Goal: Information Seeking & Learning: Learn about a topic

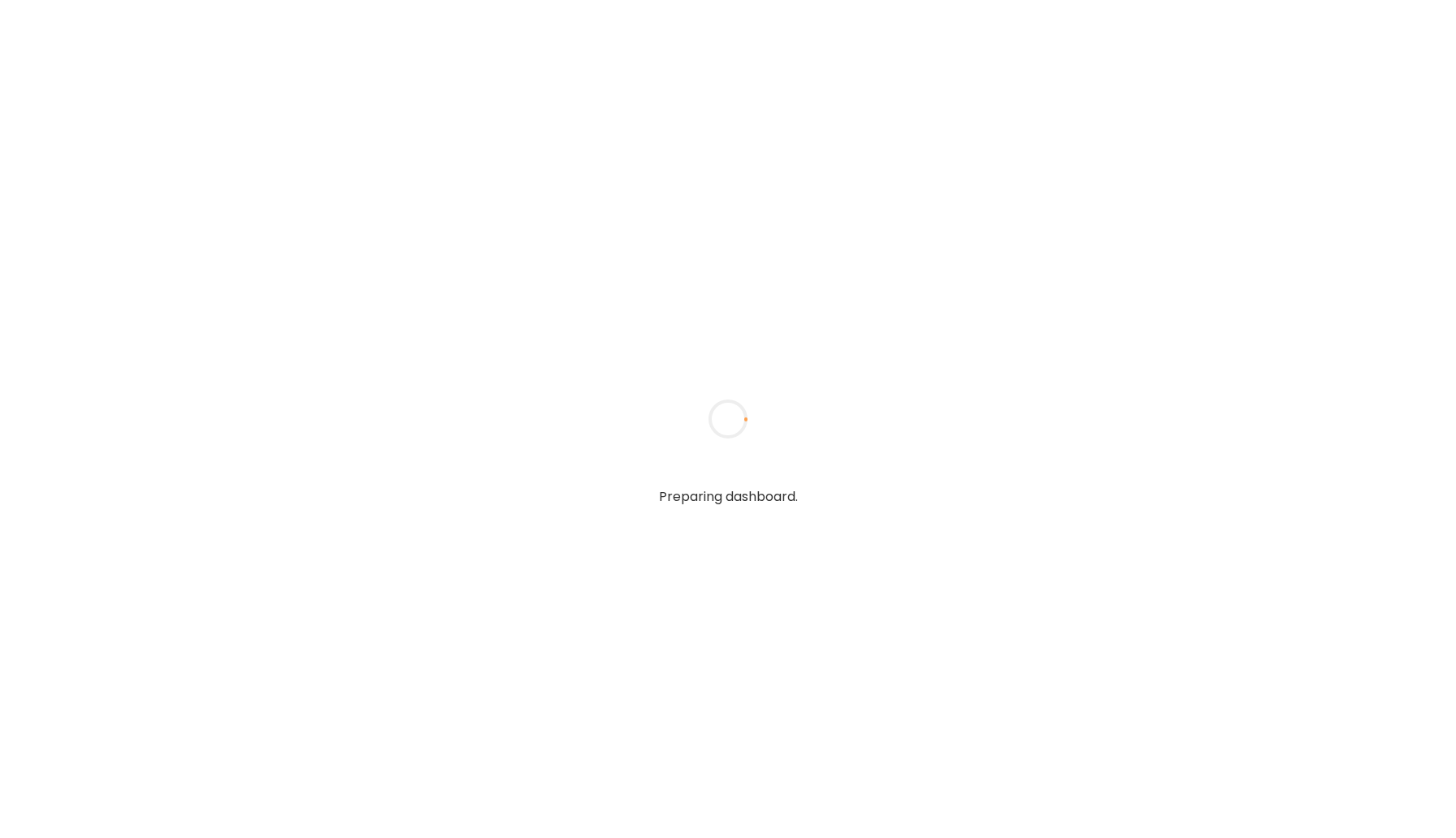
type input "*****"
type input "**********"
type input "*****"
type input "**********"
type input "*****"
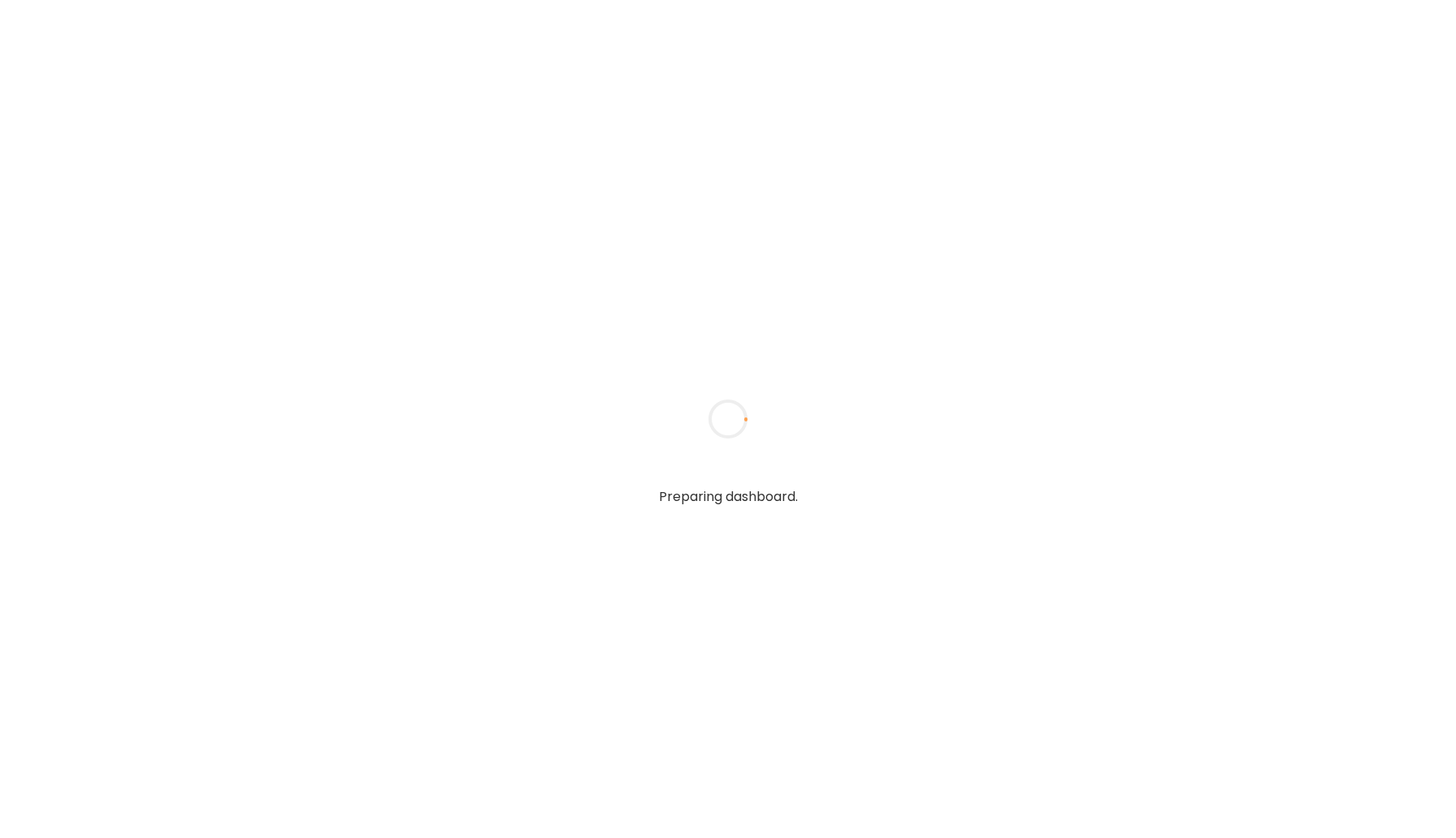
type input "**********"
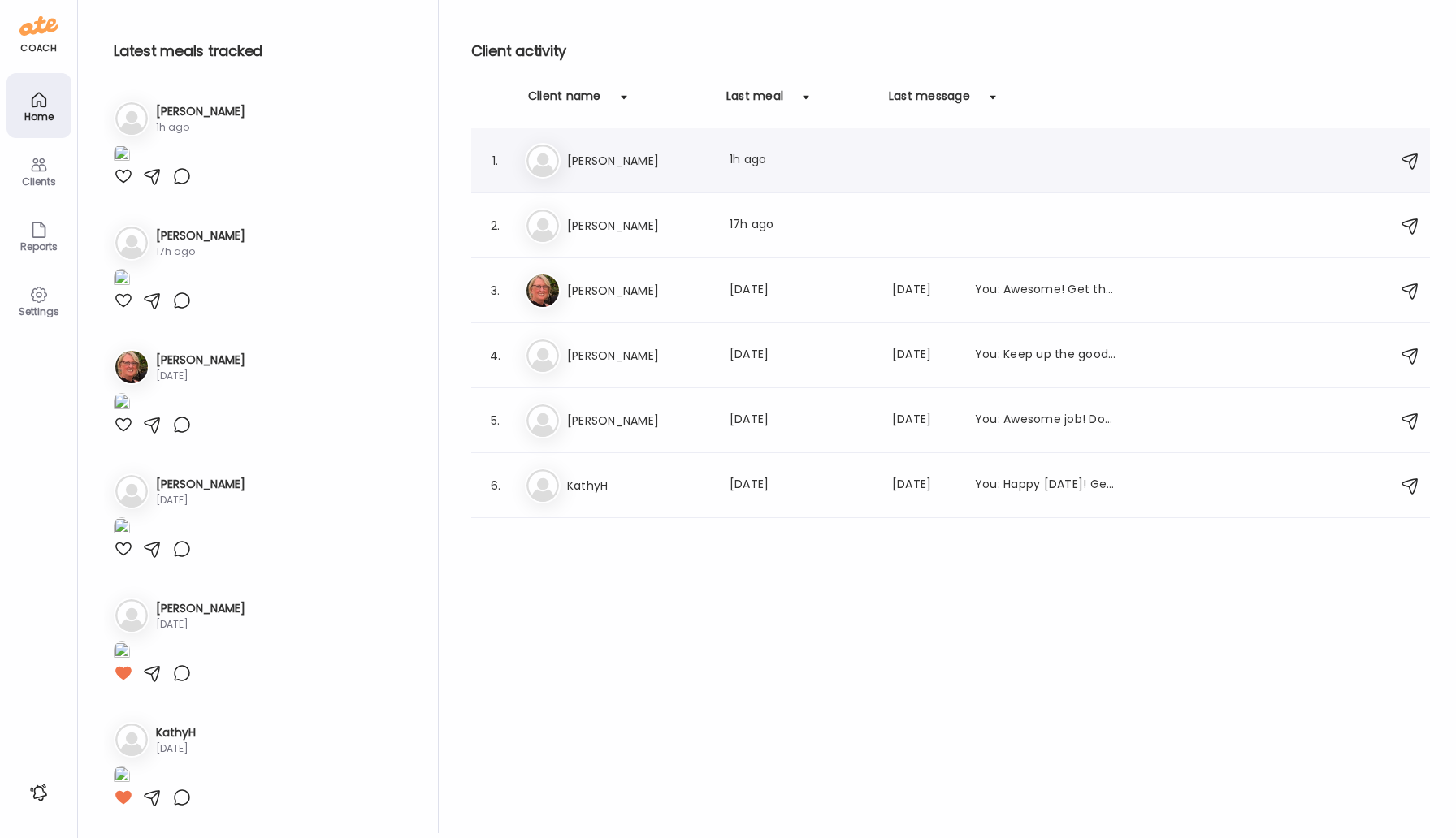
type input "**********"
click at [602, 156] on h3 "[PERSON_NAME]" at bounding box center [638, 161] width 143 height 19
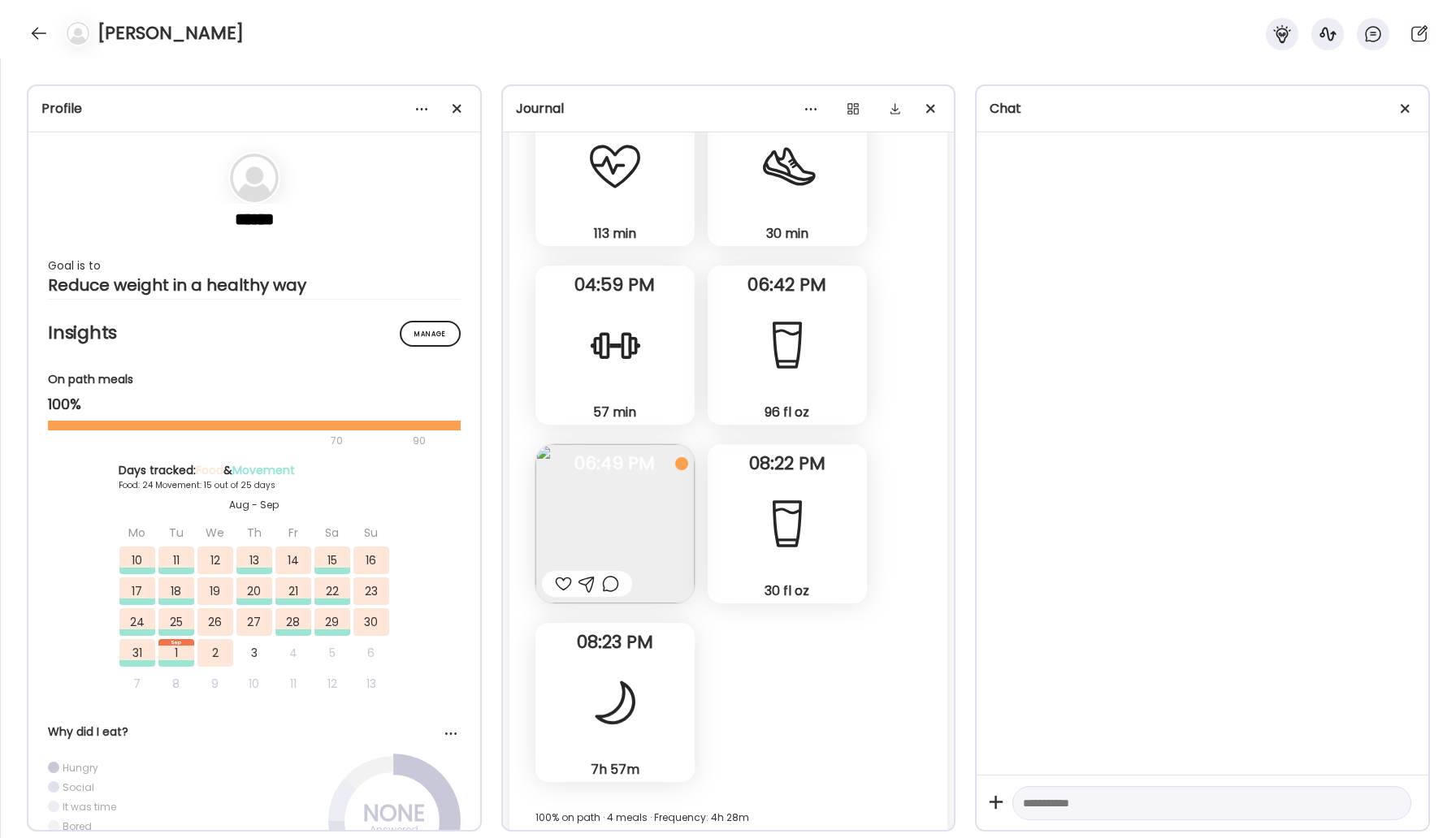
scroll to position [37709, 0]
click at [33, 26] on div at bounding box center [38, 33] width 26 height 26
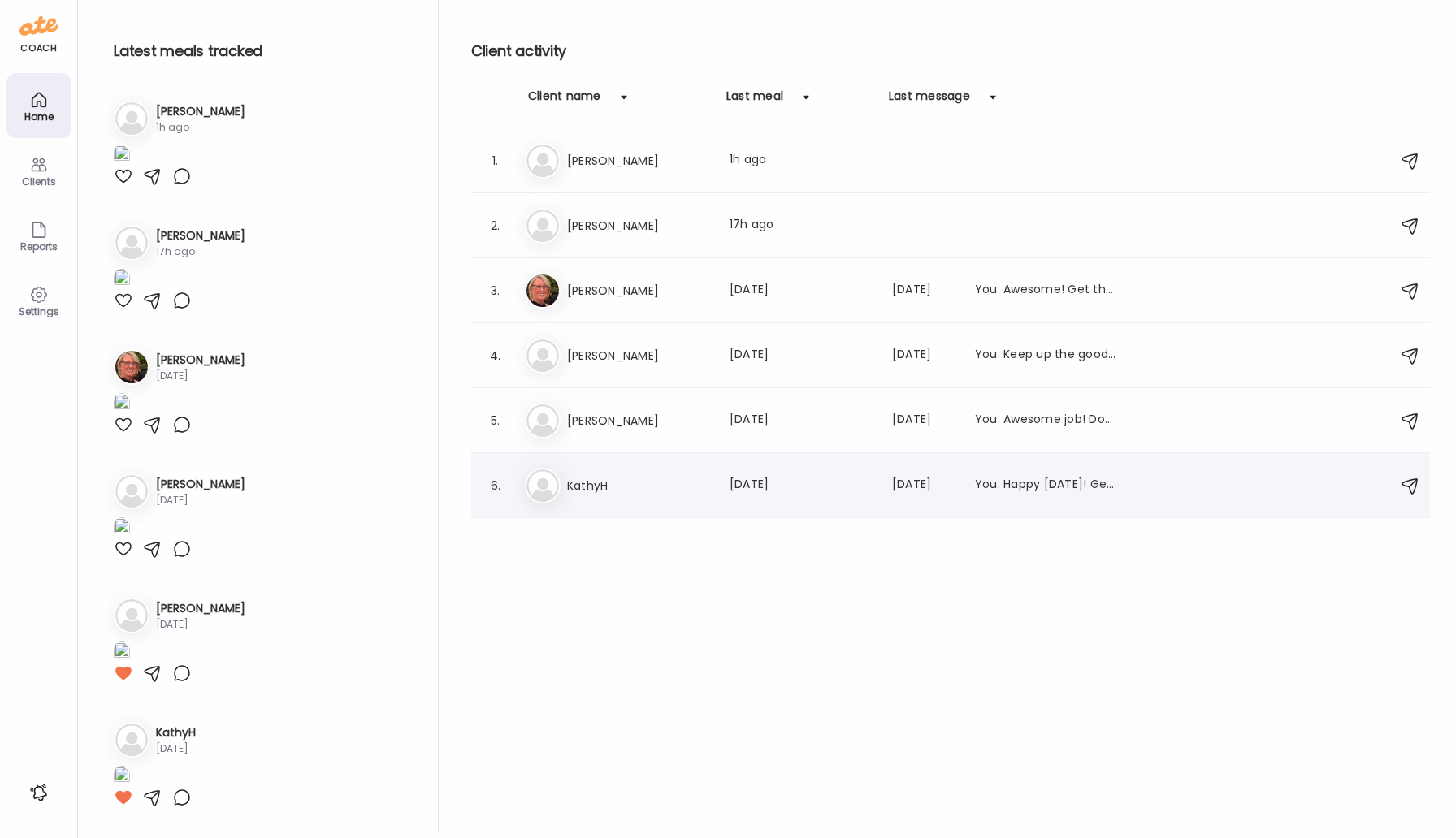
click at [604, 492] on h3 "KathyH" at bounding box center [638, 485] width 143 height 19
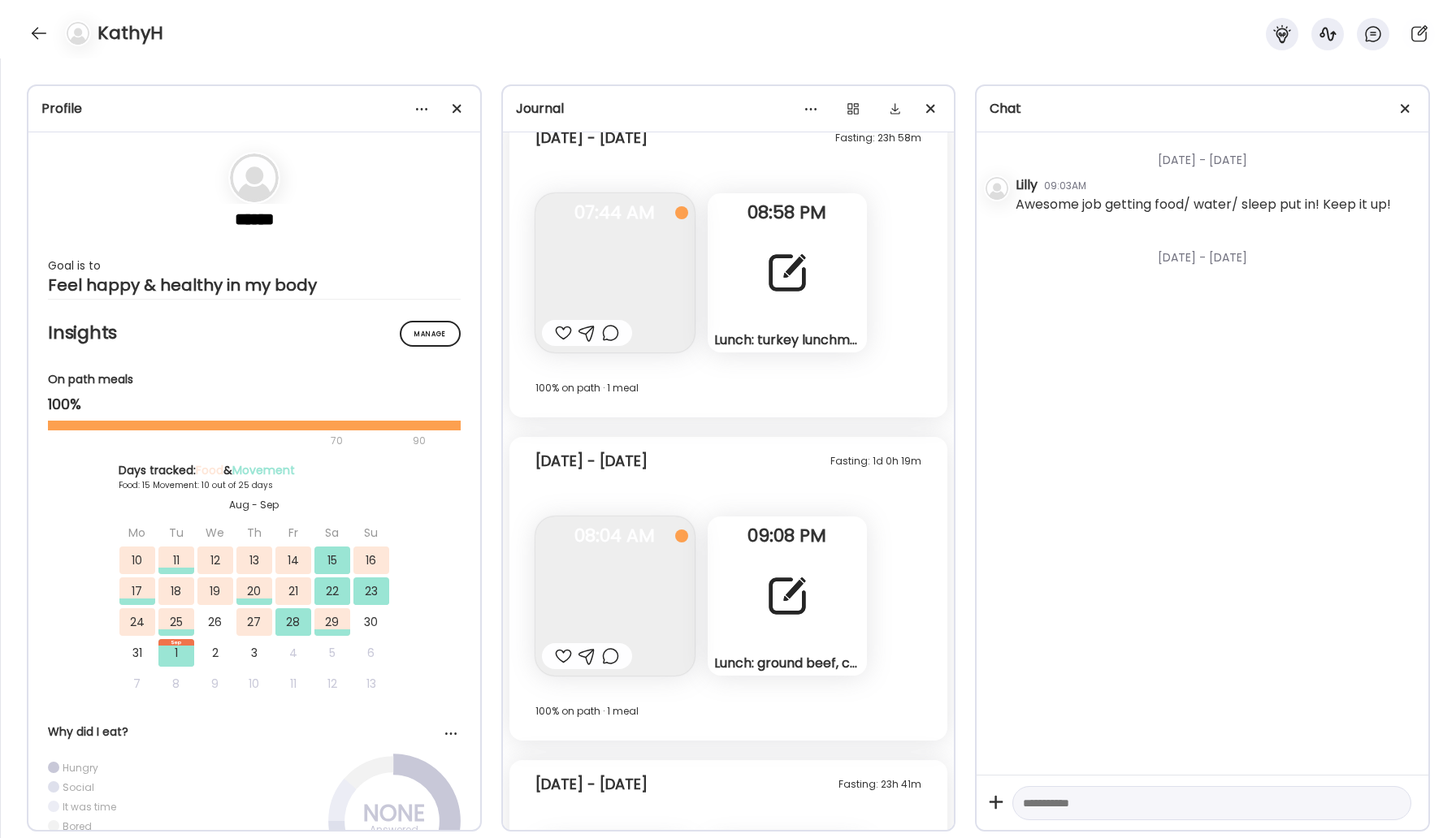
scroll to position [12374, 0]
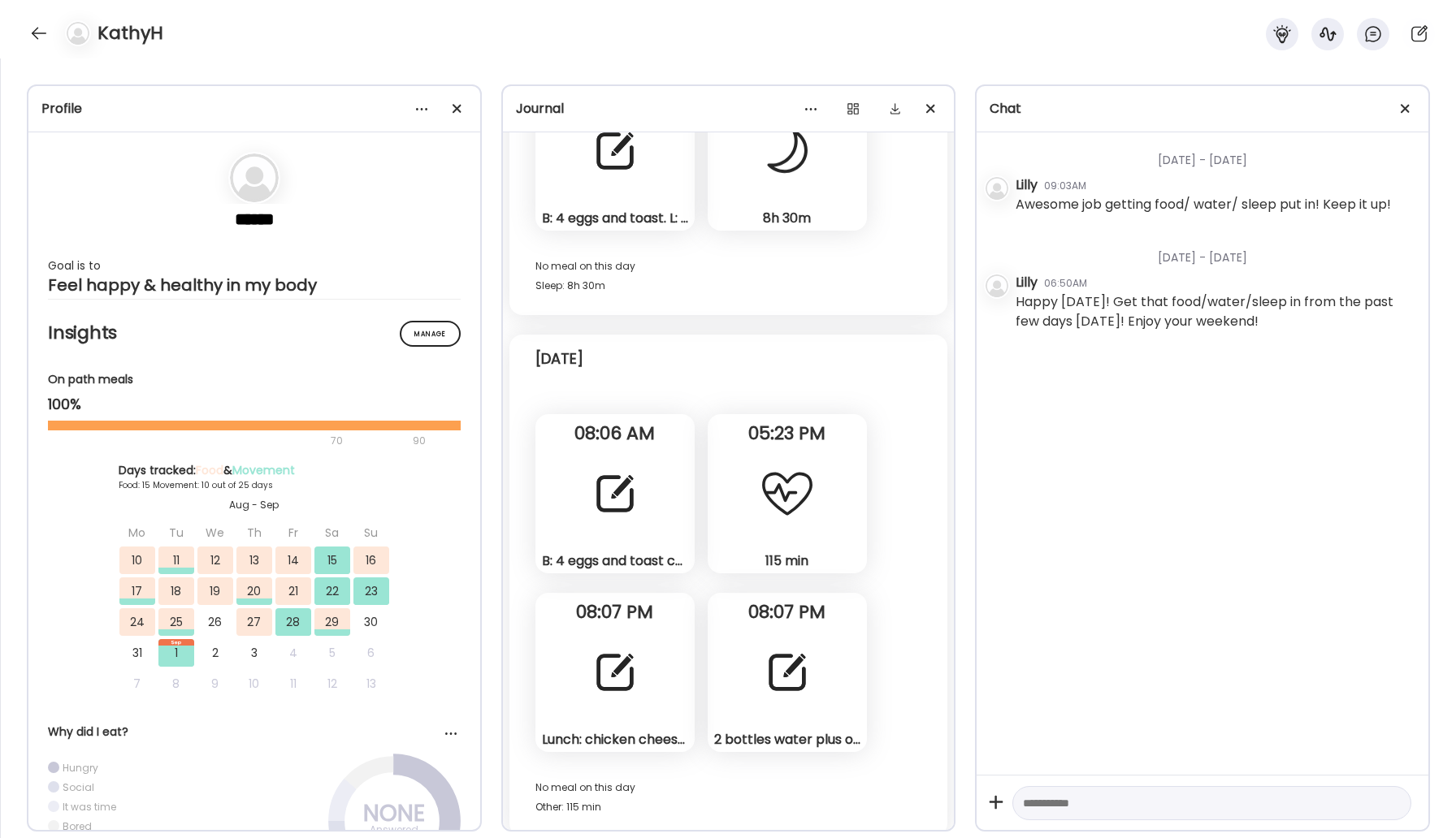
click at [646, 501] on div "B: 4 eggs and toast corn smoothie. Note" at bounding box center [615, 493] width 159 height 159
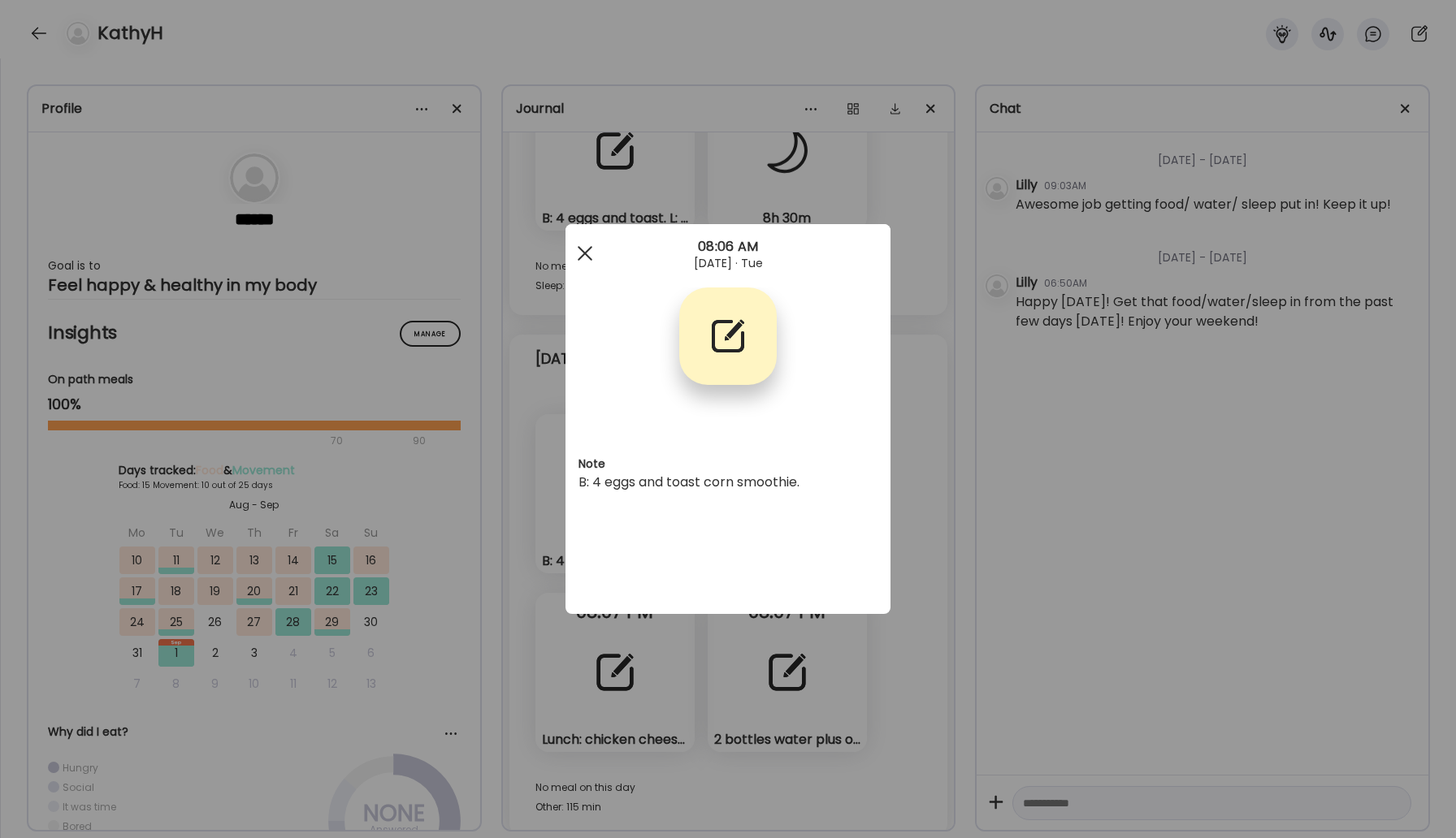
click at [589, 244] on div at bounding box center [585, 253] width 33 height 33
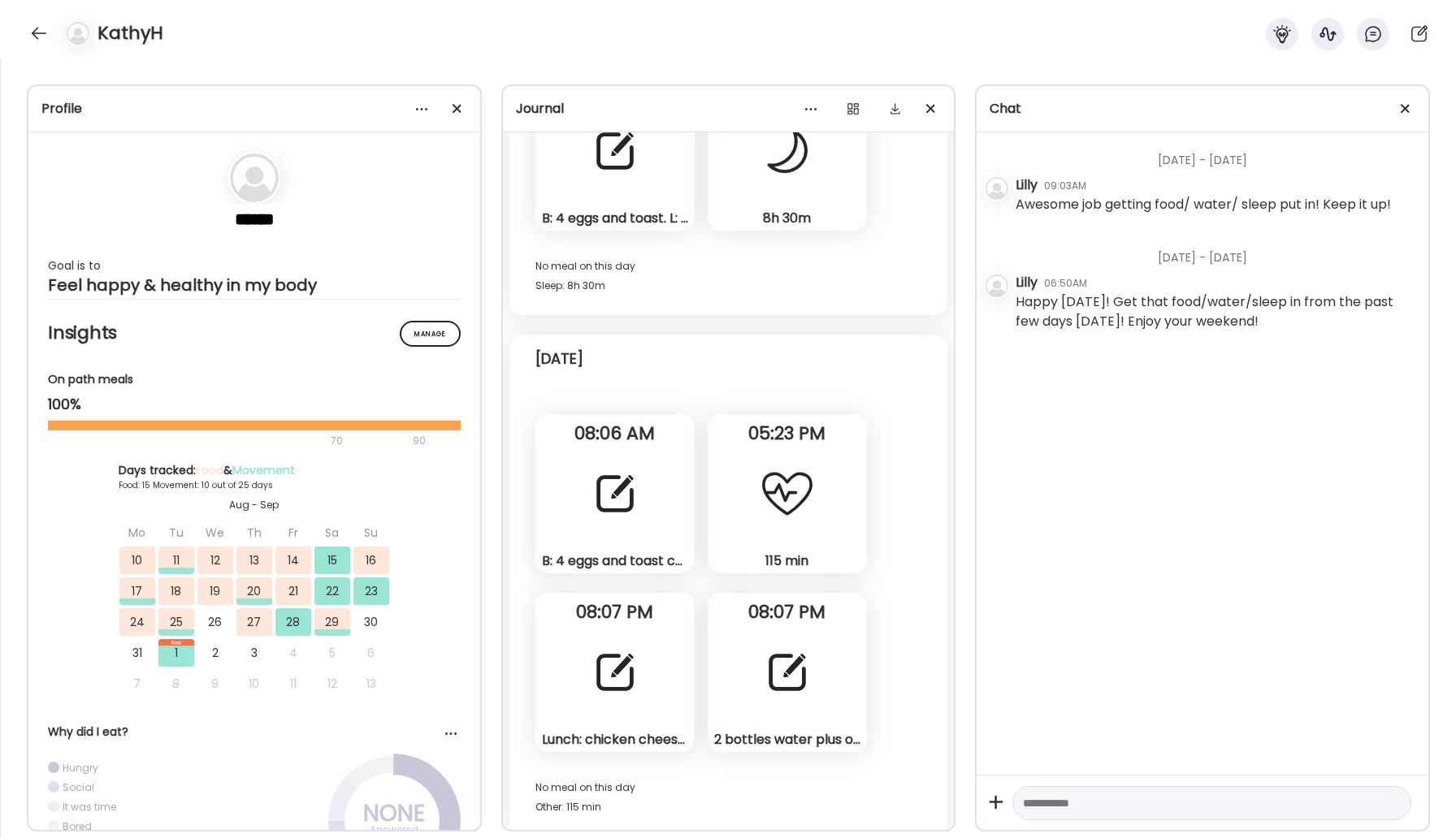
click at [599, 643] on div at bounding box center [615, 672] width 59 height 59
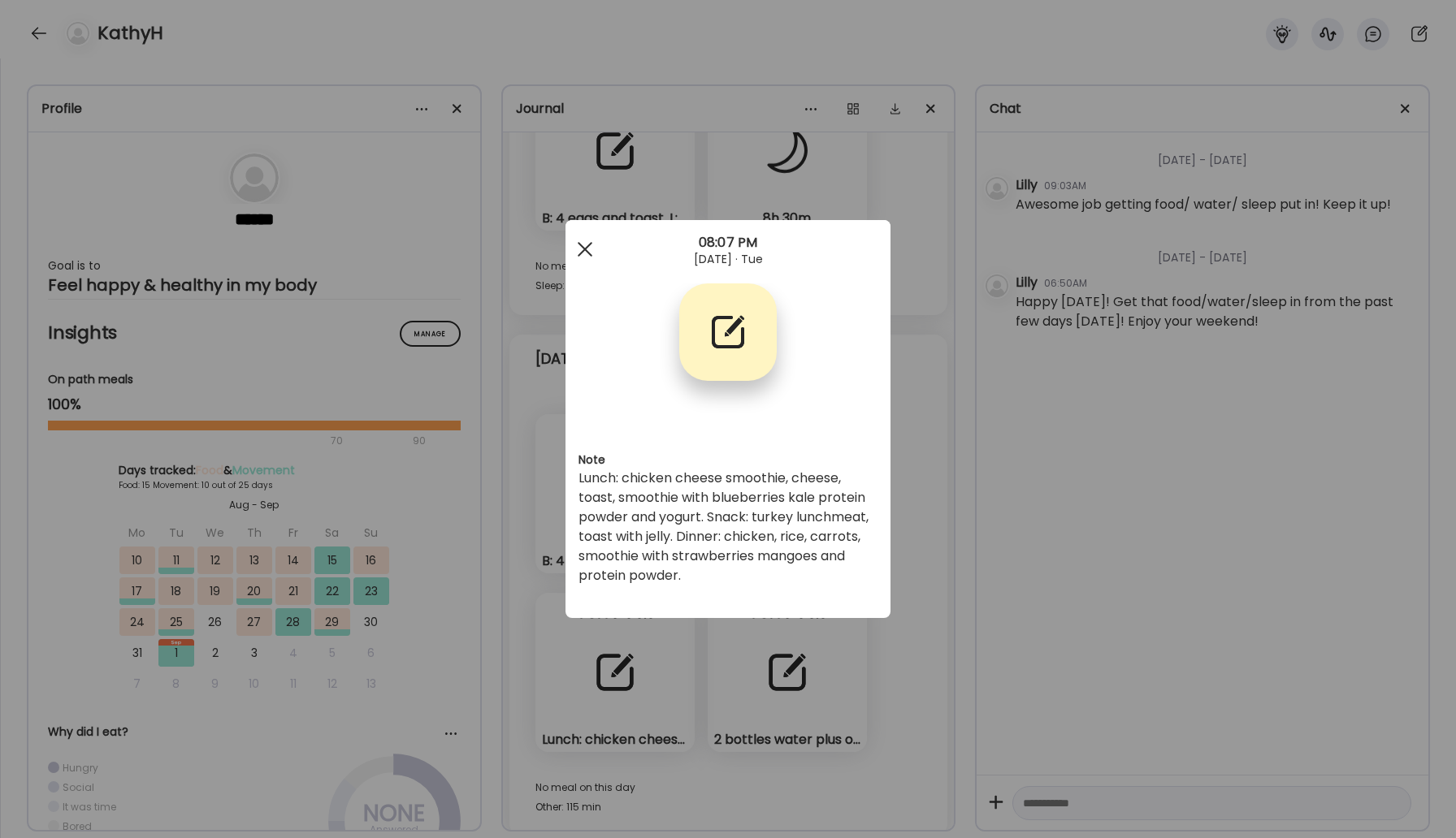
click at [587, 245] on span at bounding box center [584, 248] width 14 height 14
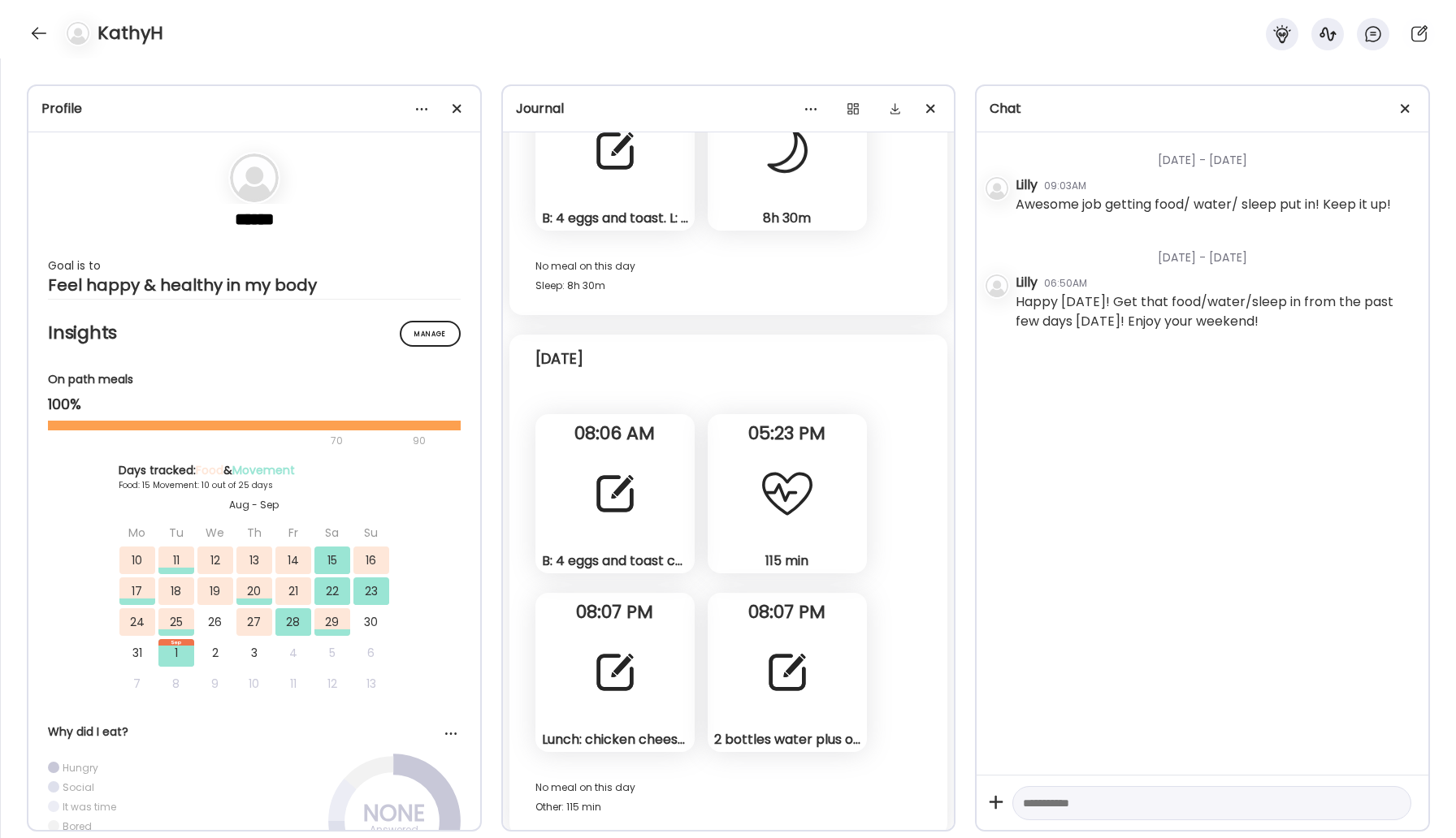
click at [754, 643] on div "2 bottles water plus one glass. Note" at bounding box center [787, 672] width 159 height 159
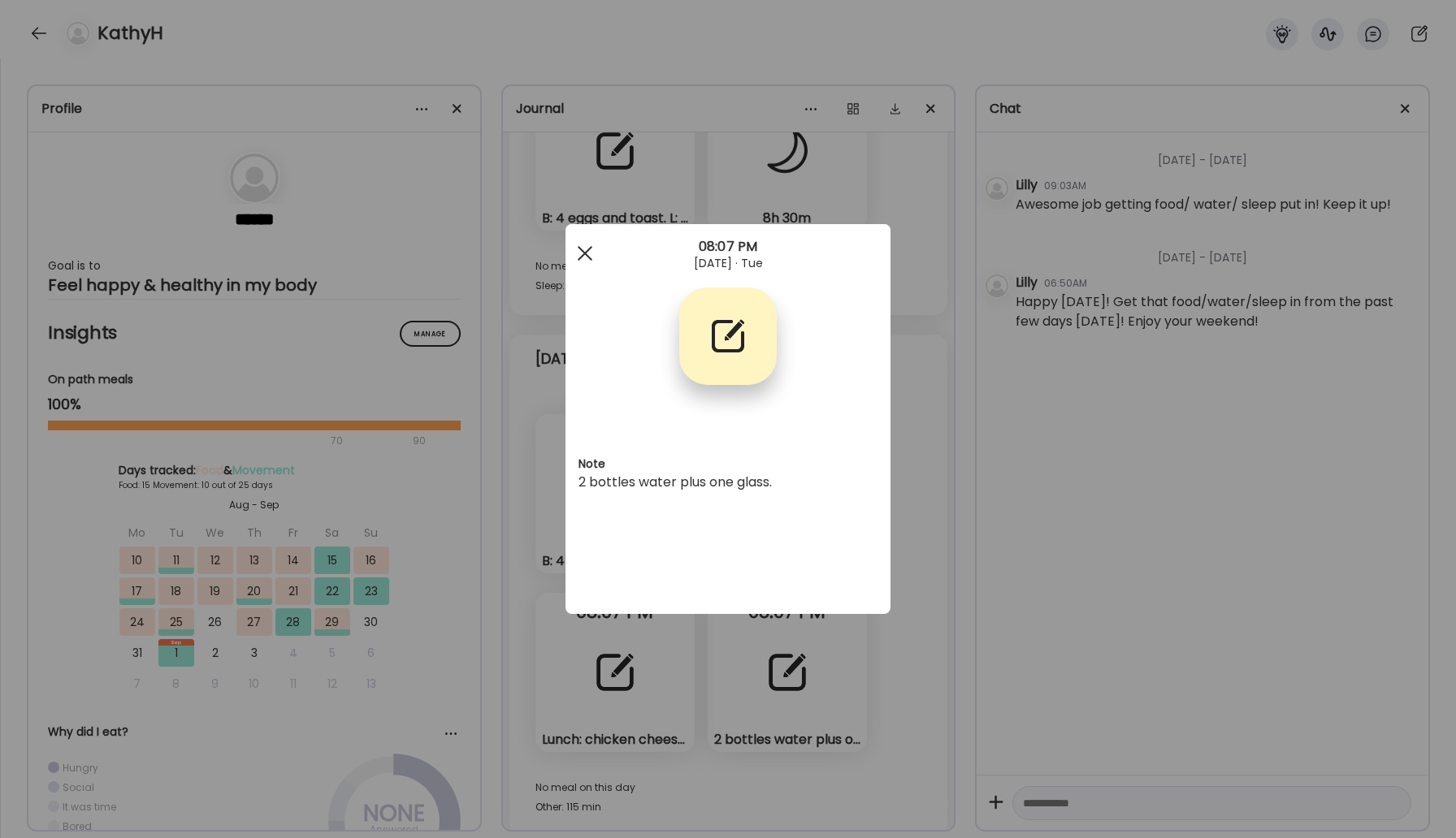
click at [578, 247] on span at bounding box center [584, 253] width 14 height 14
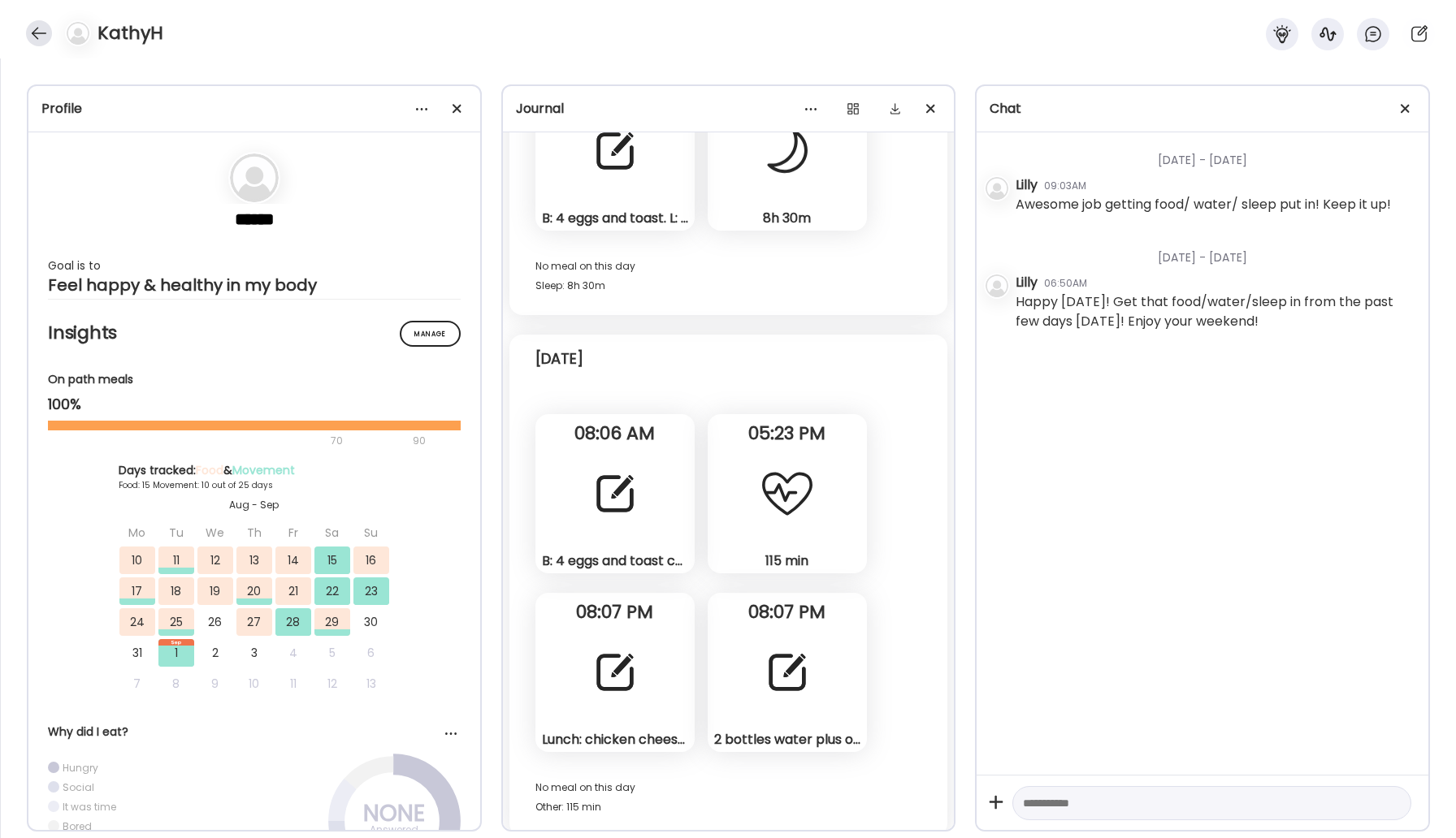
click at [33, 38] on div at bounding box center [38, 33] width 26 height 26
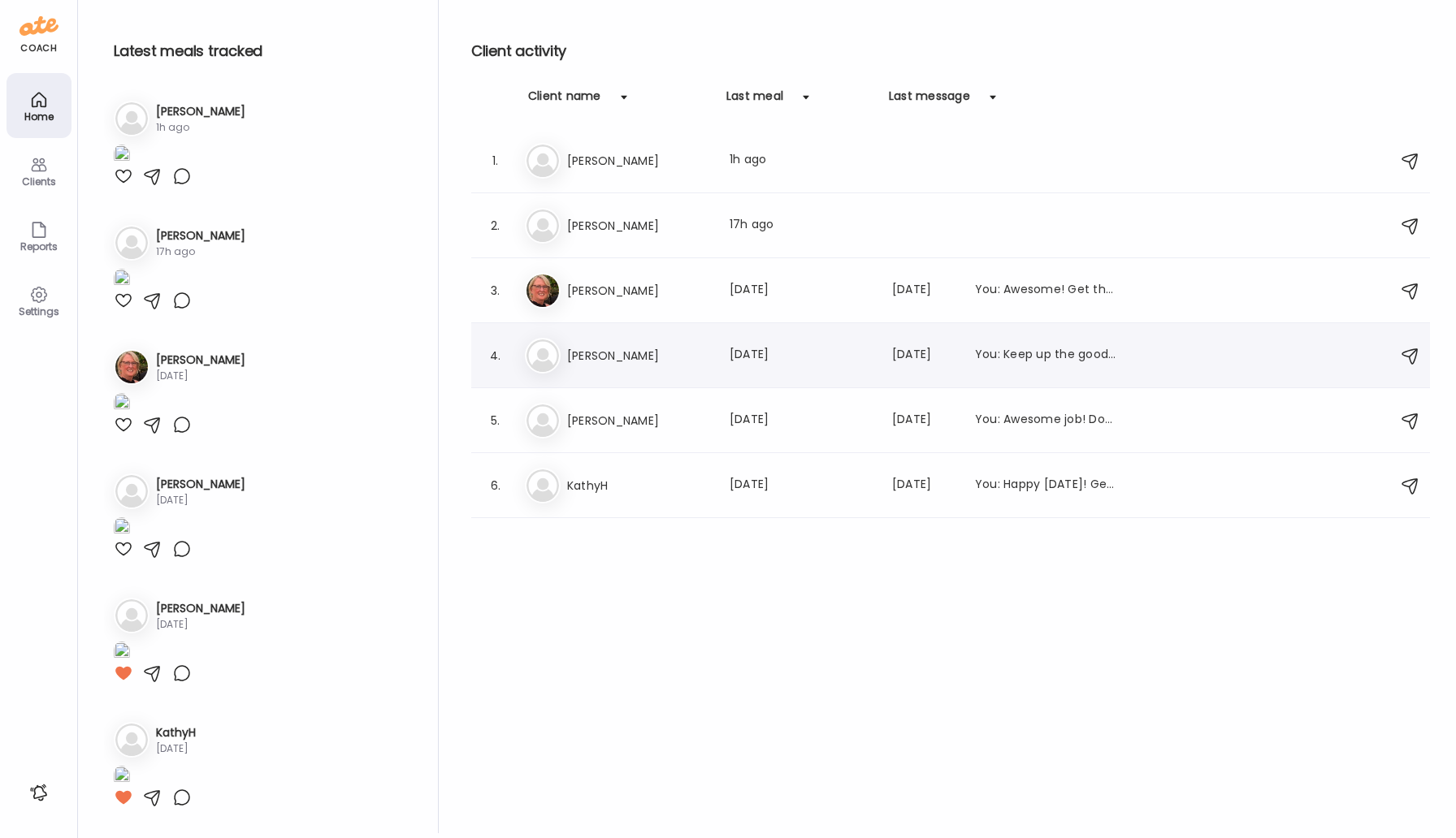
click at [632, 360] on h3 "[PERSON_NAME]" at bounding box center [638, 355] width 143 height 19
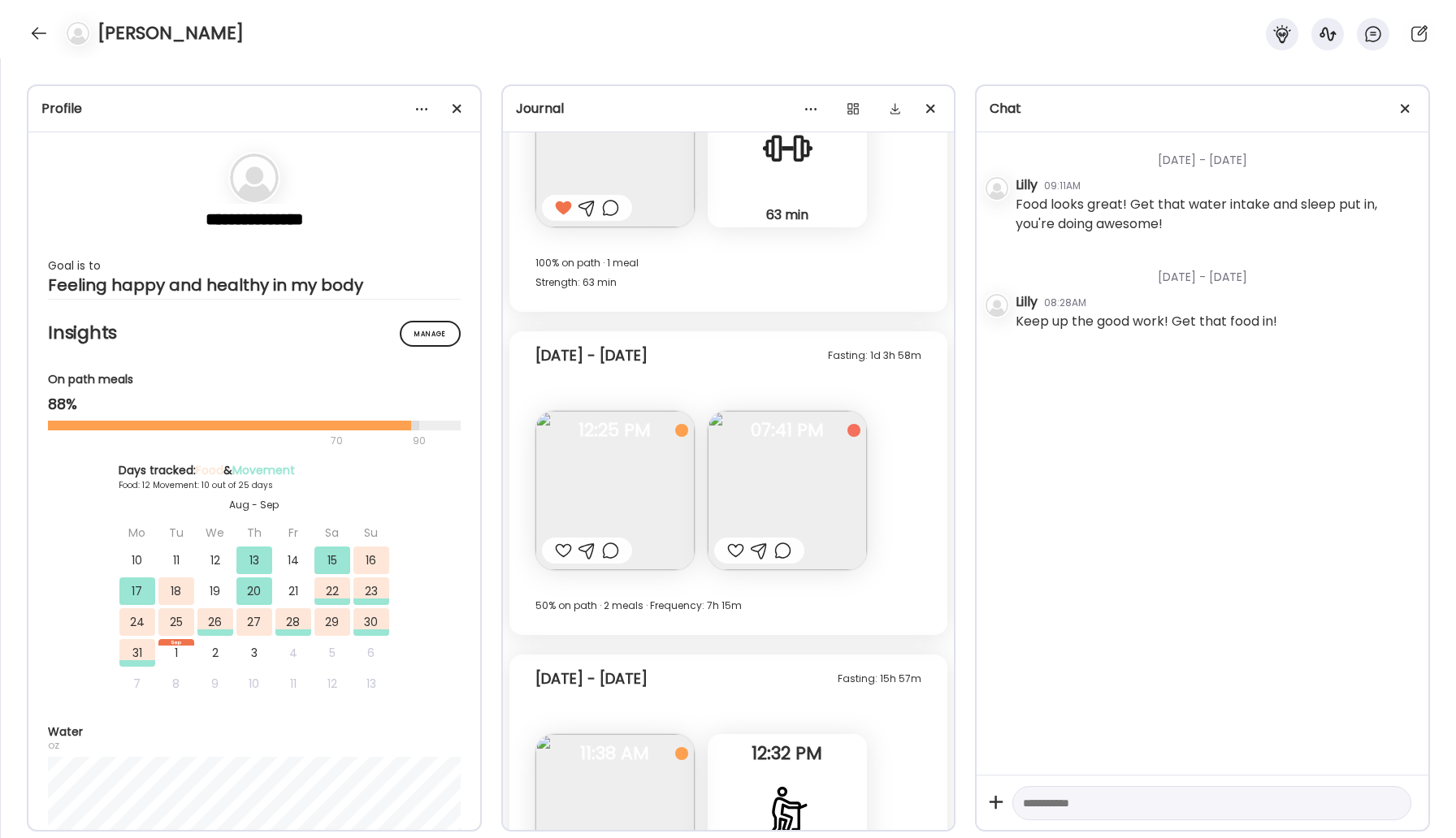
scroll to position [10094, 0]
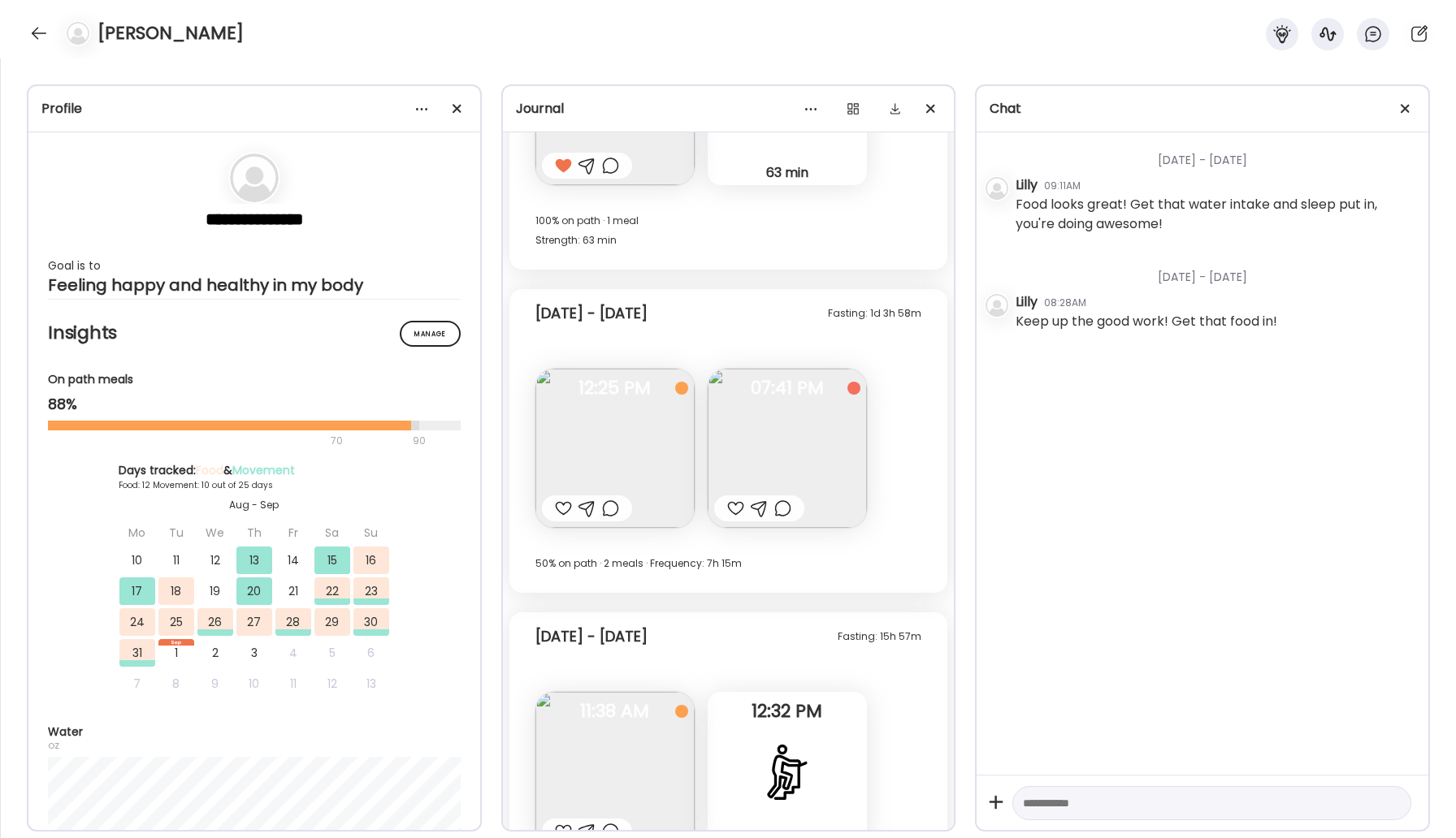
click at [802, 469] on img at bounding box center [787, 448] width 159 height 159
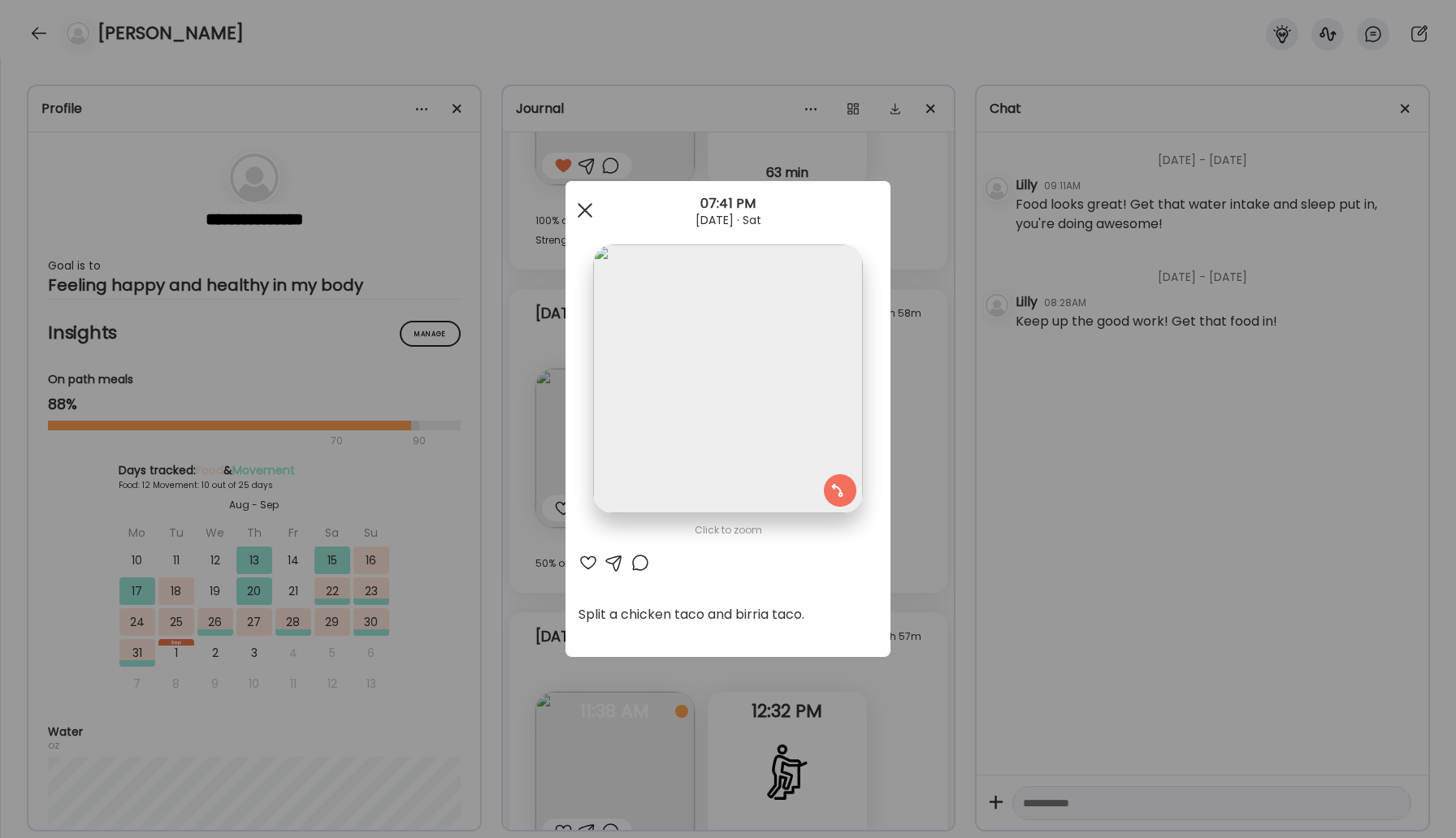
click at [589, 214] on span at bounding box center [584, 210] width 14 height 14
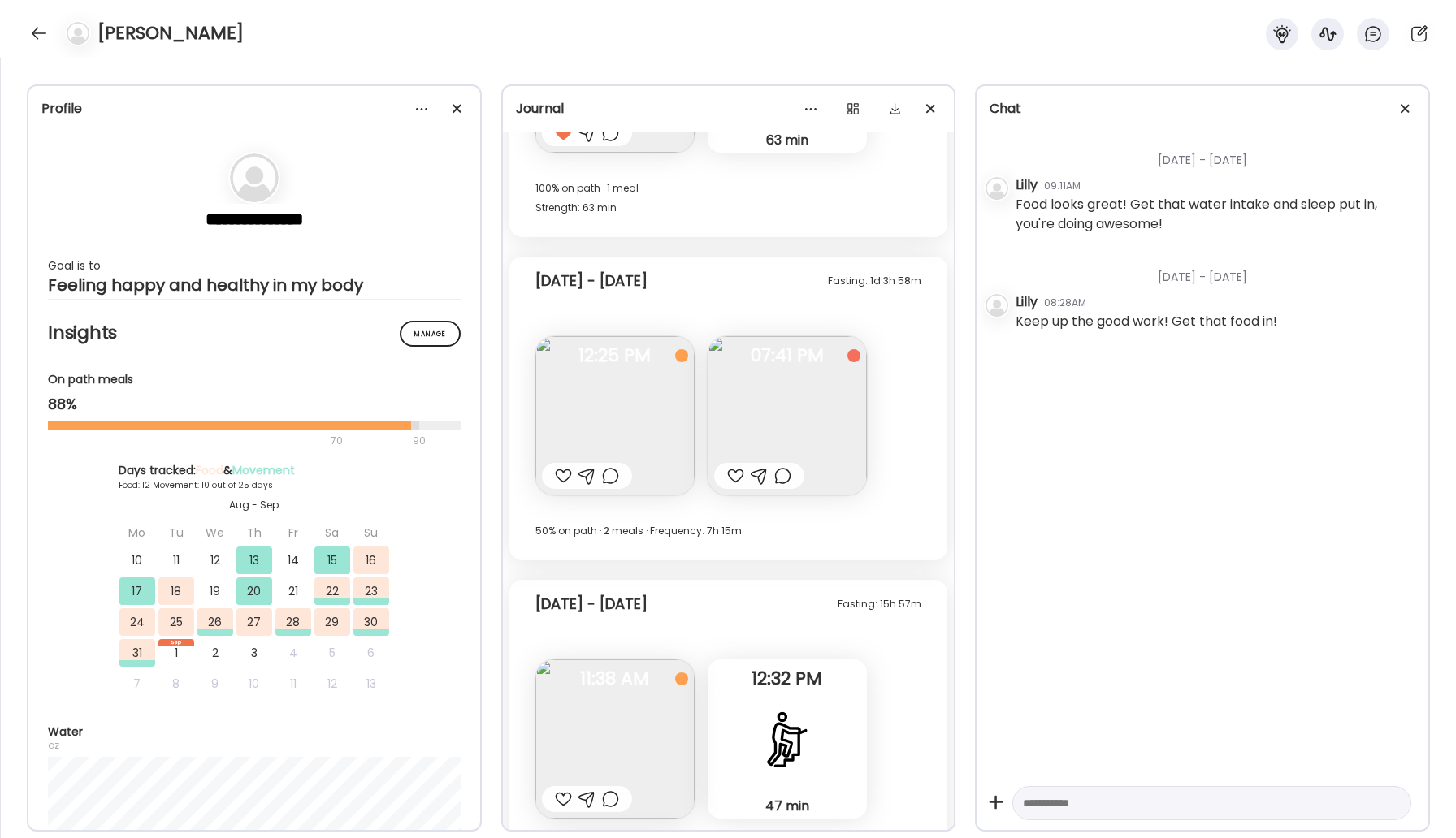
scroll to position [10122, 0]
click at [39, 38] on div at bounding box center [38, 33] width 26 height 26
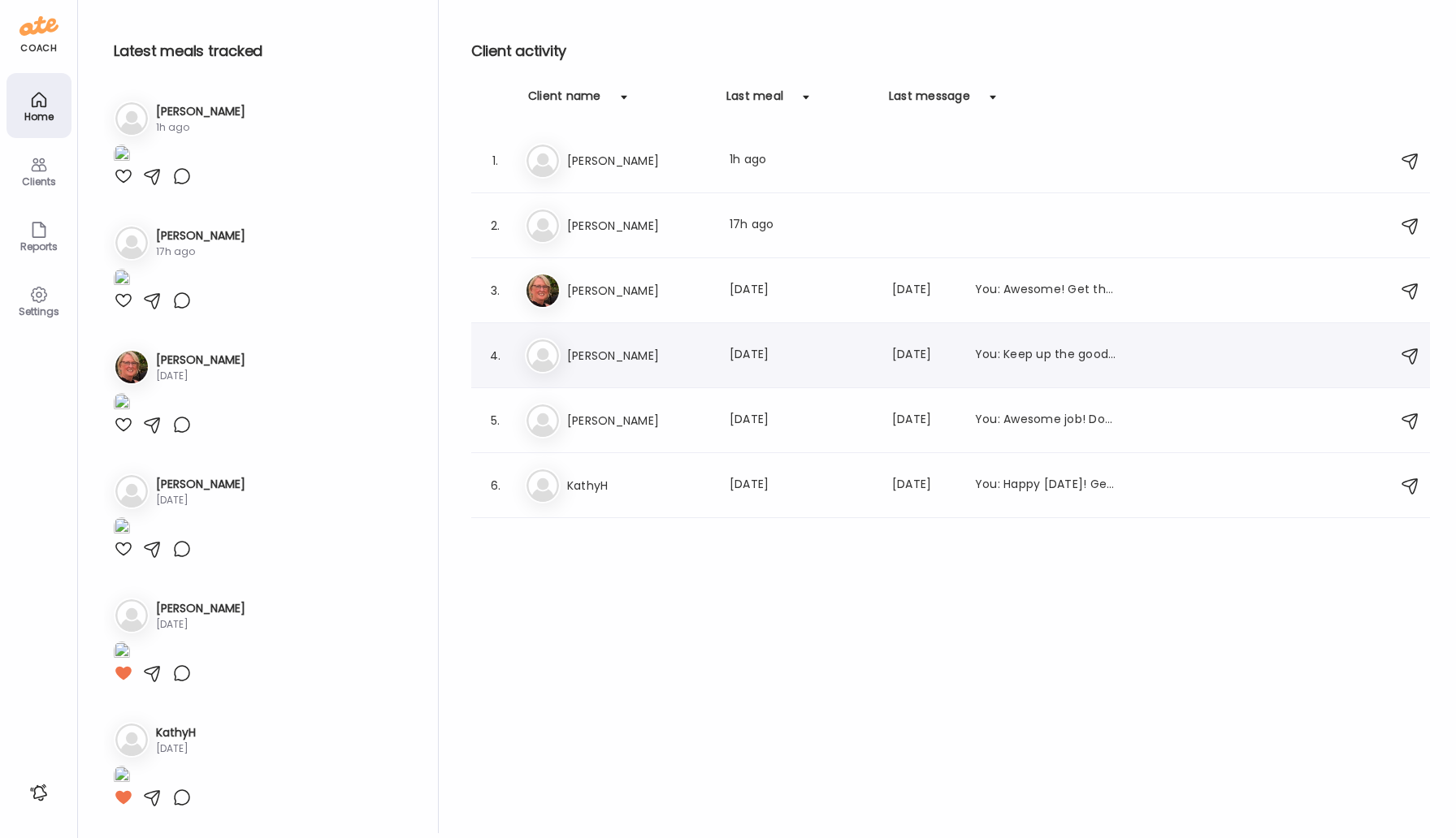
click at [621, 351] on h3 "[PERSON_NAME]" at bounding box center [638, 355] width 143 height 19
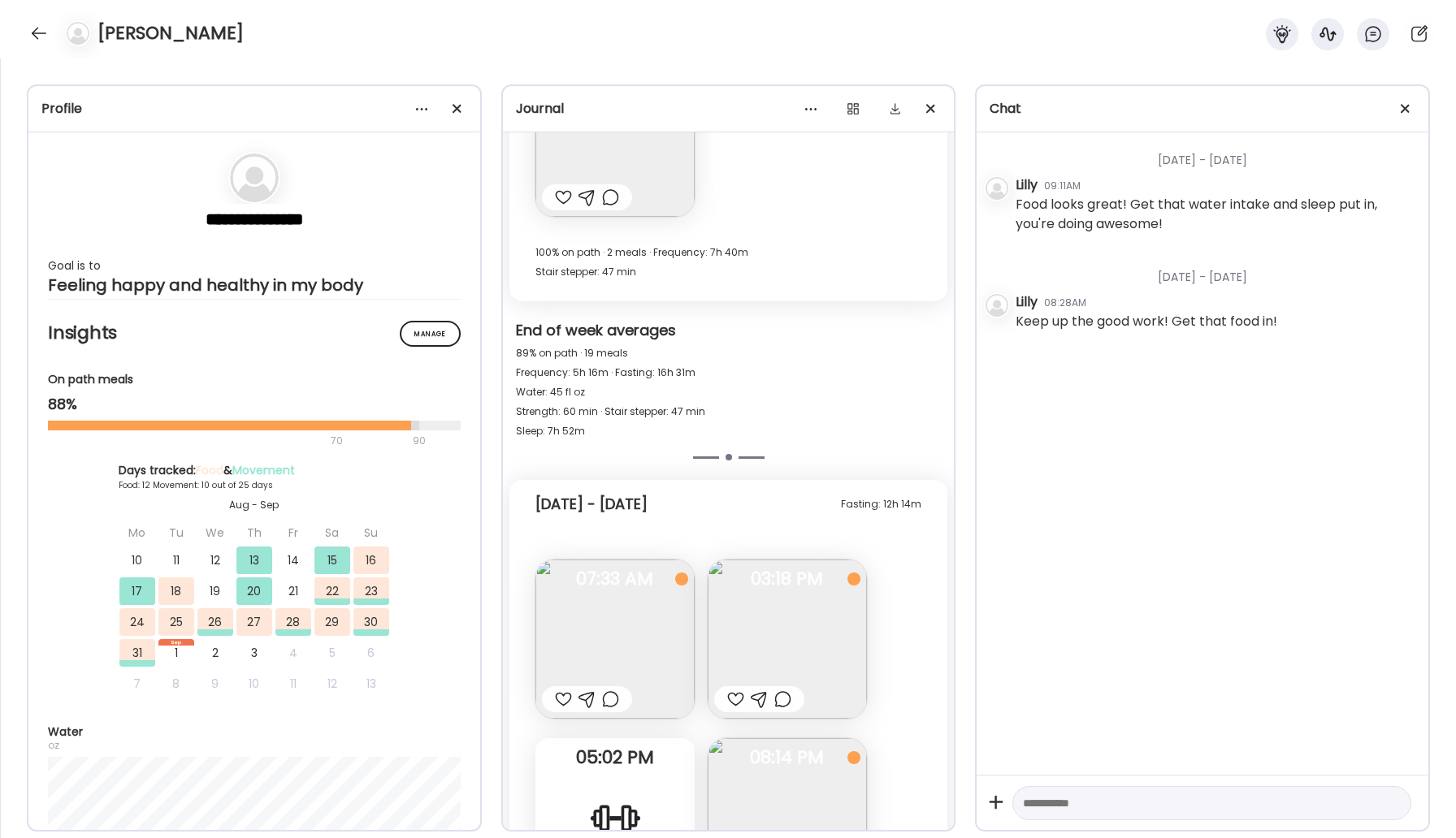
scroll to position [11065, 0]
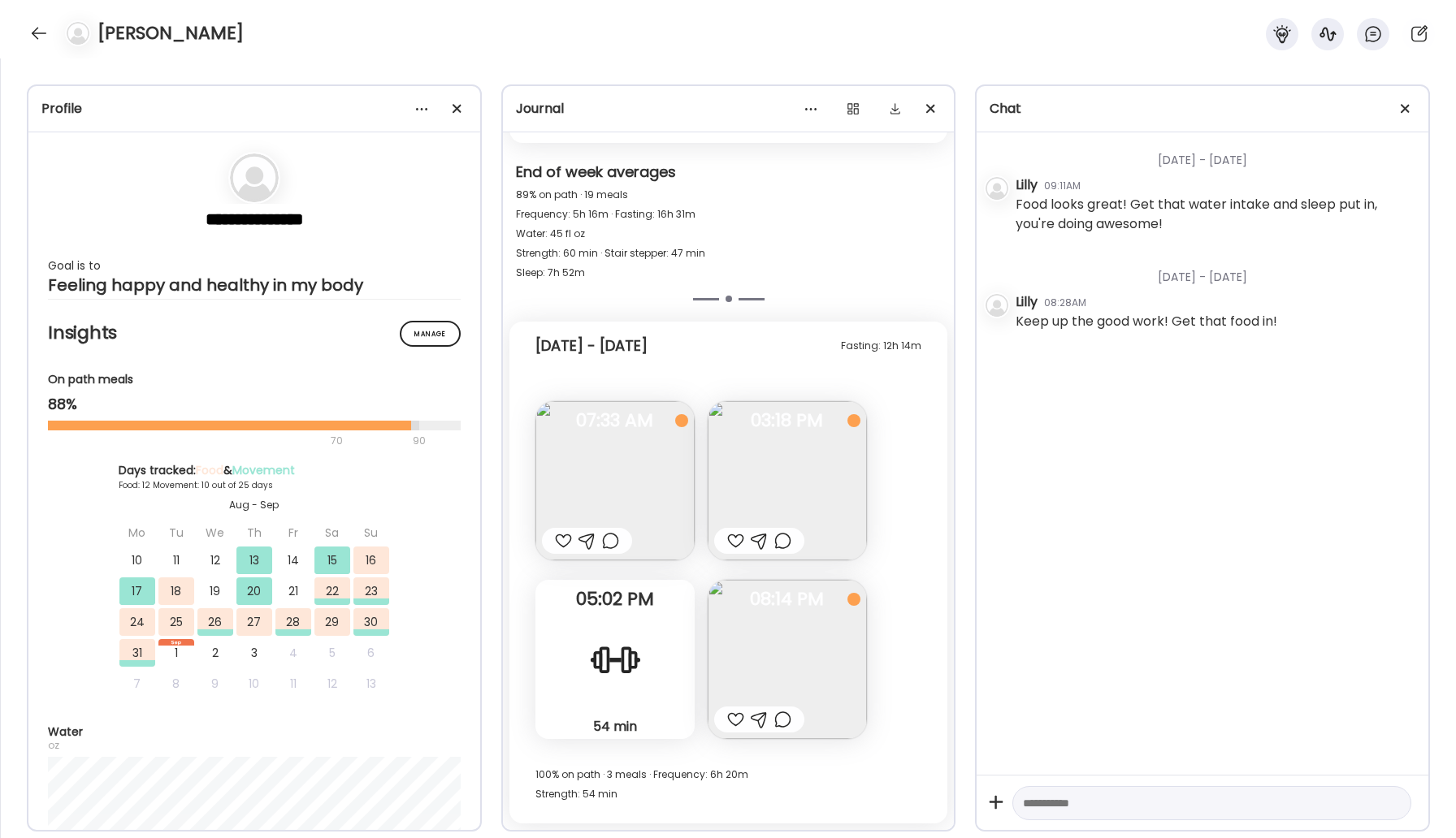
click at [754, 631] on img at bounding box center [787, 659] width 159 height 159
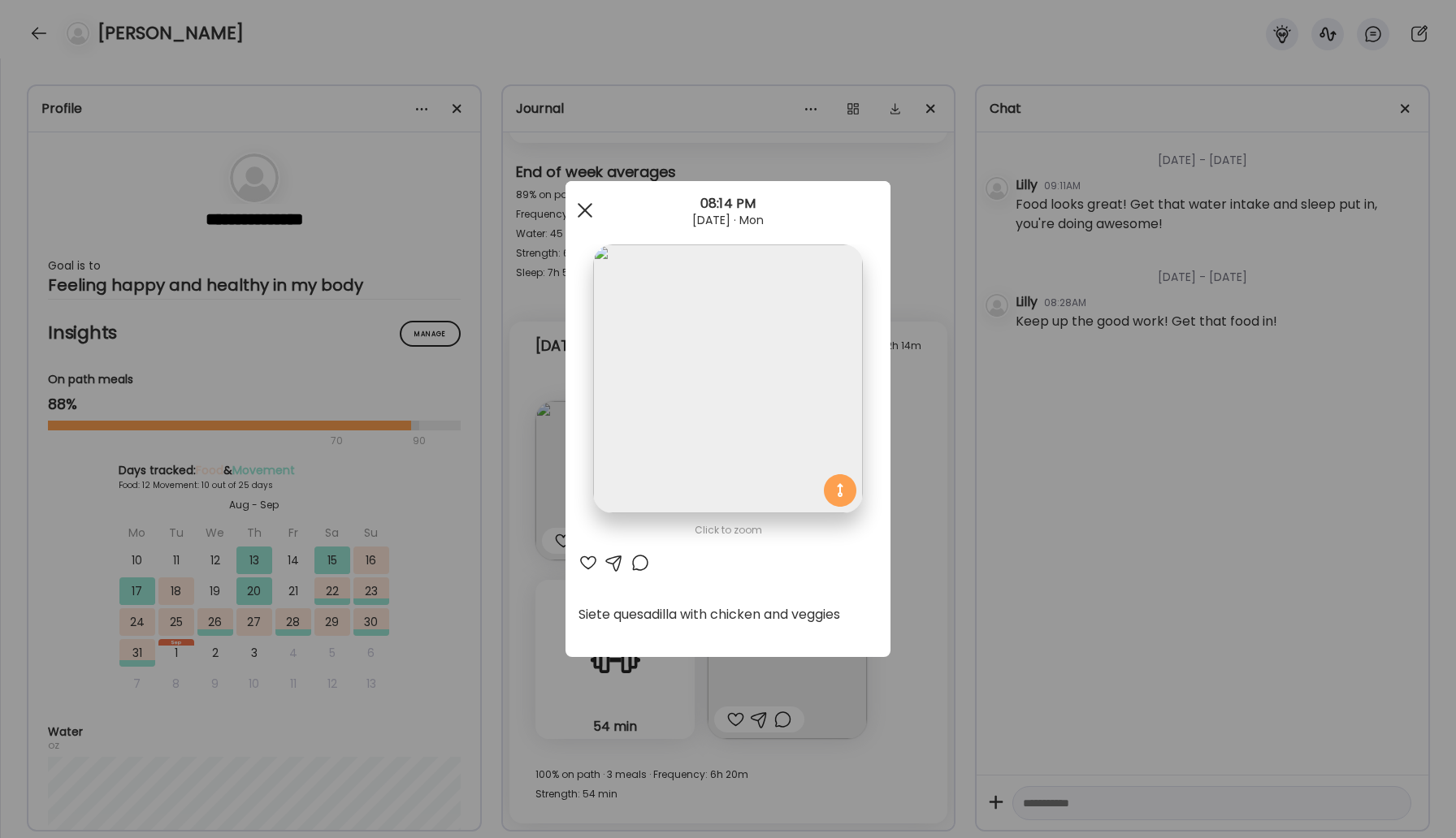
click at [580, 210] on div at bounding box center [585, 210] width 33 height 33
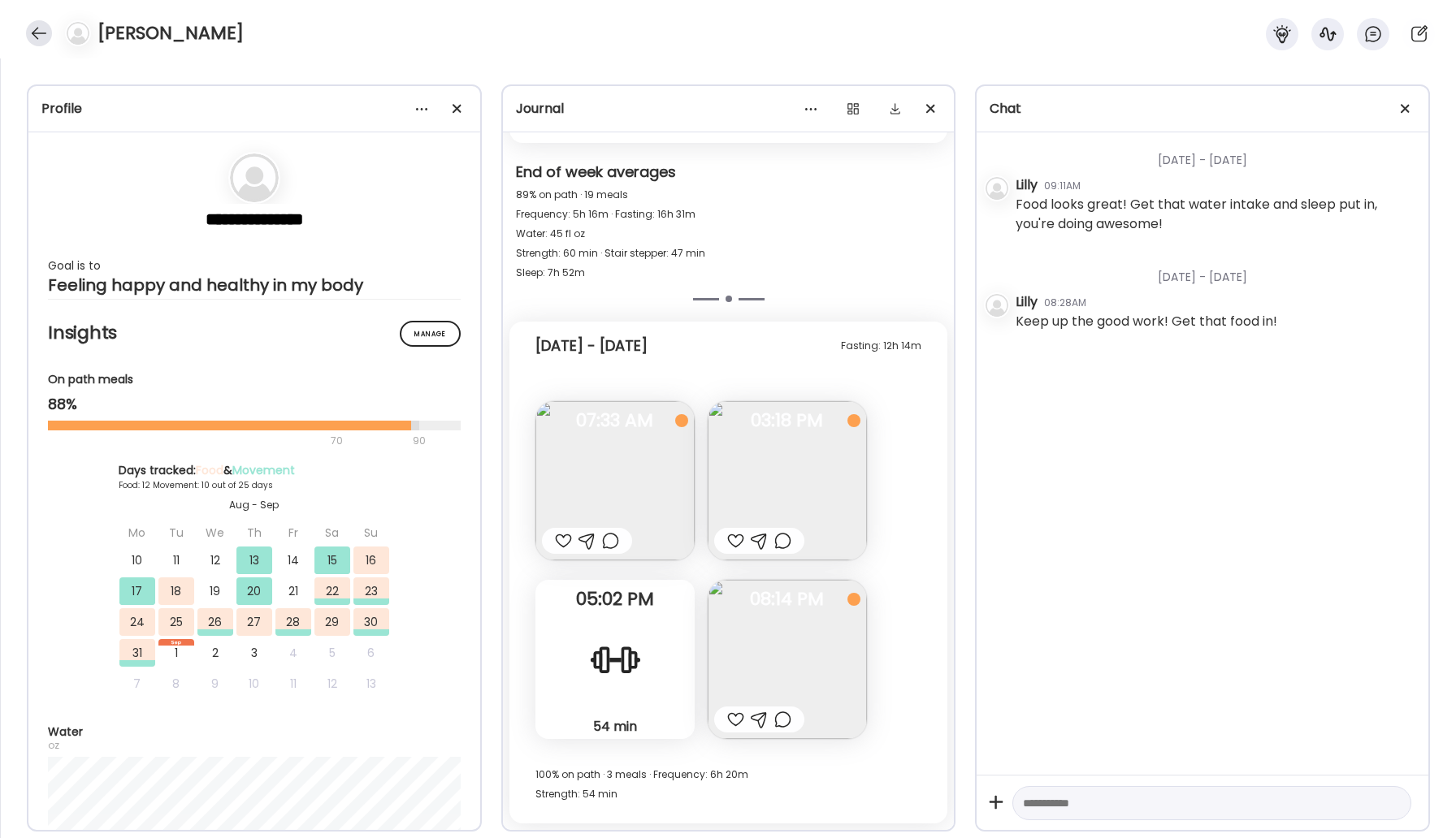
click at [32, 32] on div at bounding box center [38, 33] width 26 height 26
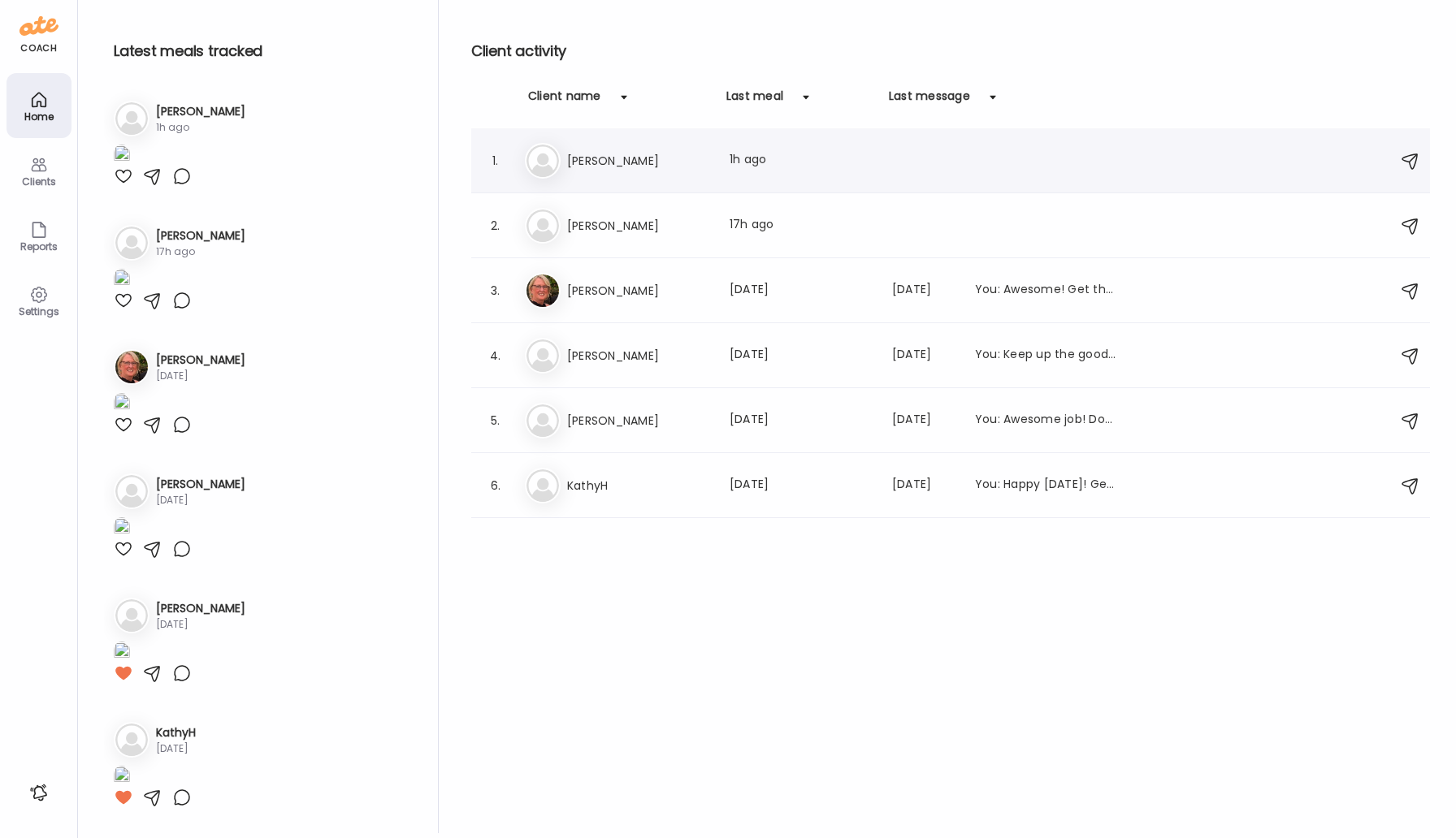
click at [592, 148] on div "Al Alexis Last meal: 1h ago" at bounding box center [952, 161] width 856 height 36
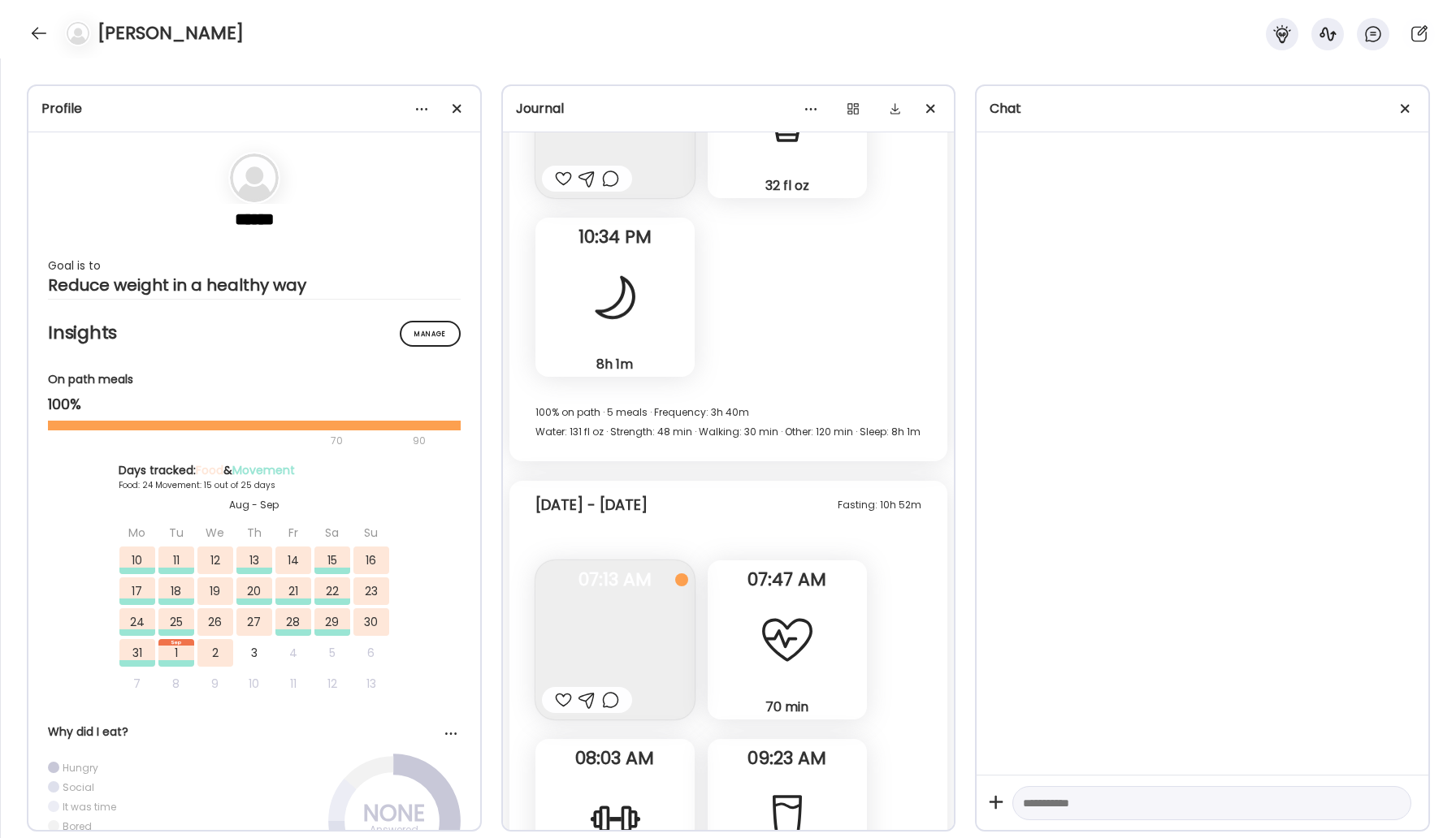
scroll to position [37625, 0]
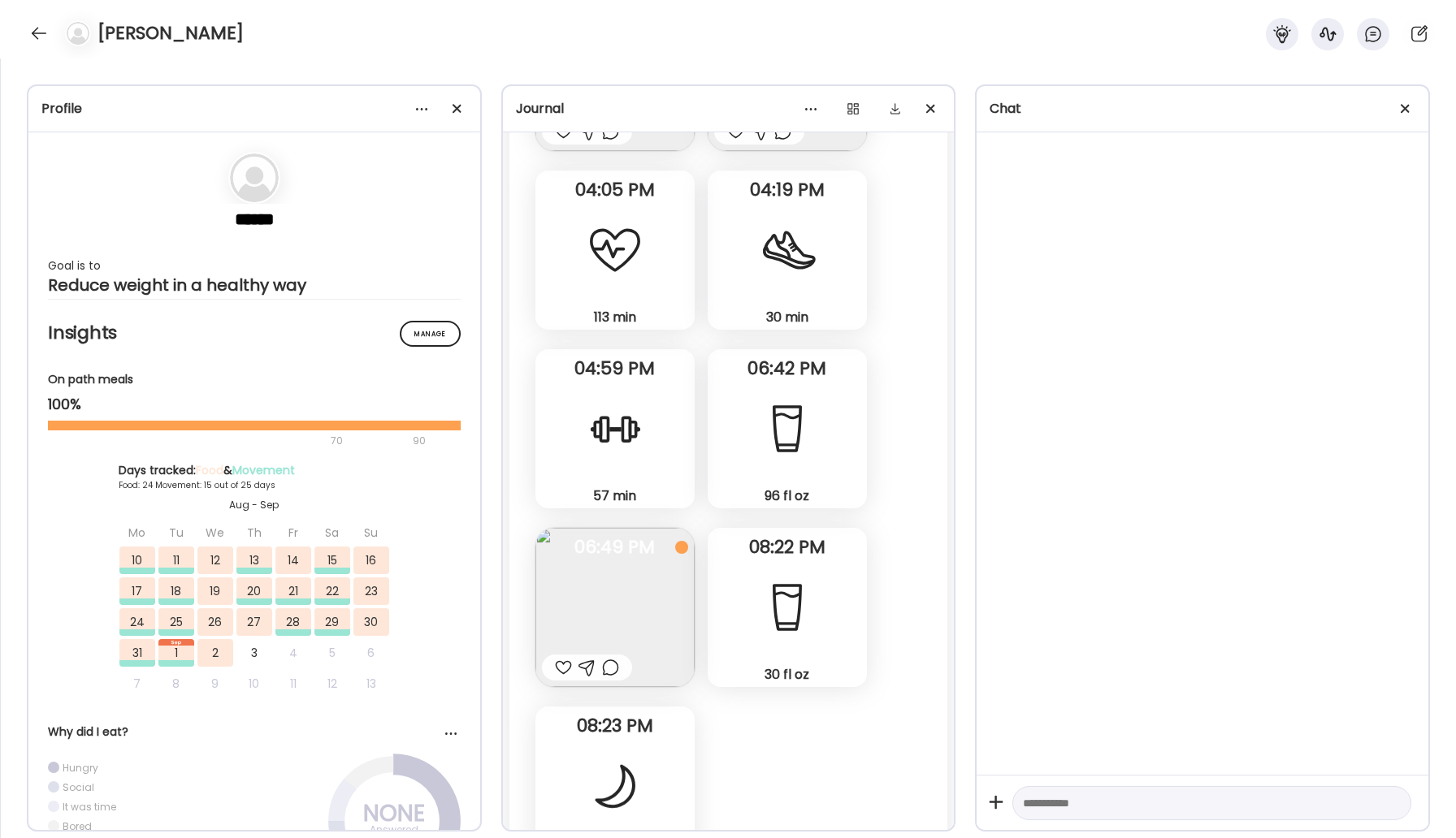
click at [22, 24] on div "[PERSON_NAME]" at bounding box center [728, 29] width 1456 height 59
click at [47, 31] on div at bounding box center [38, 33] width 26 height 26
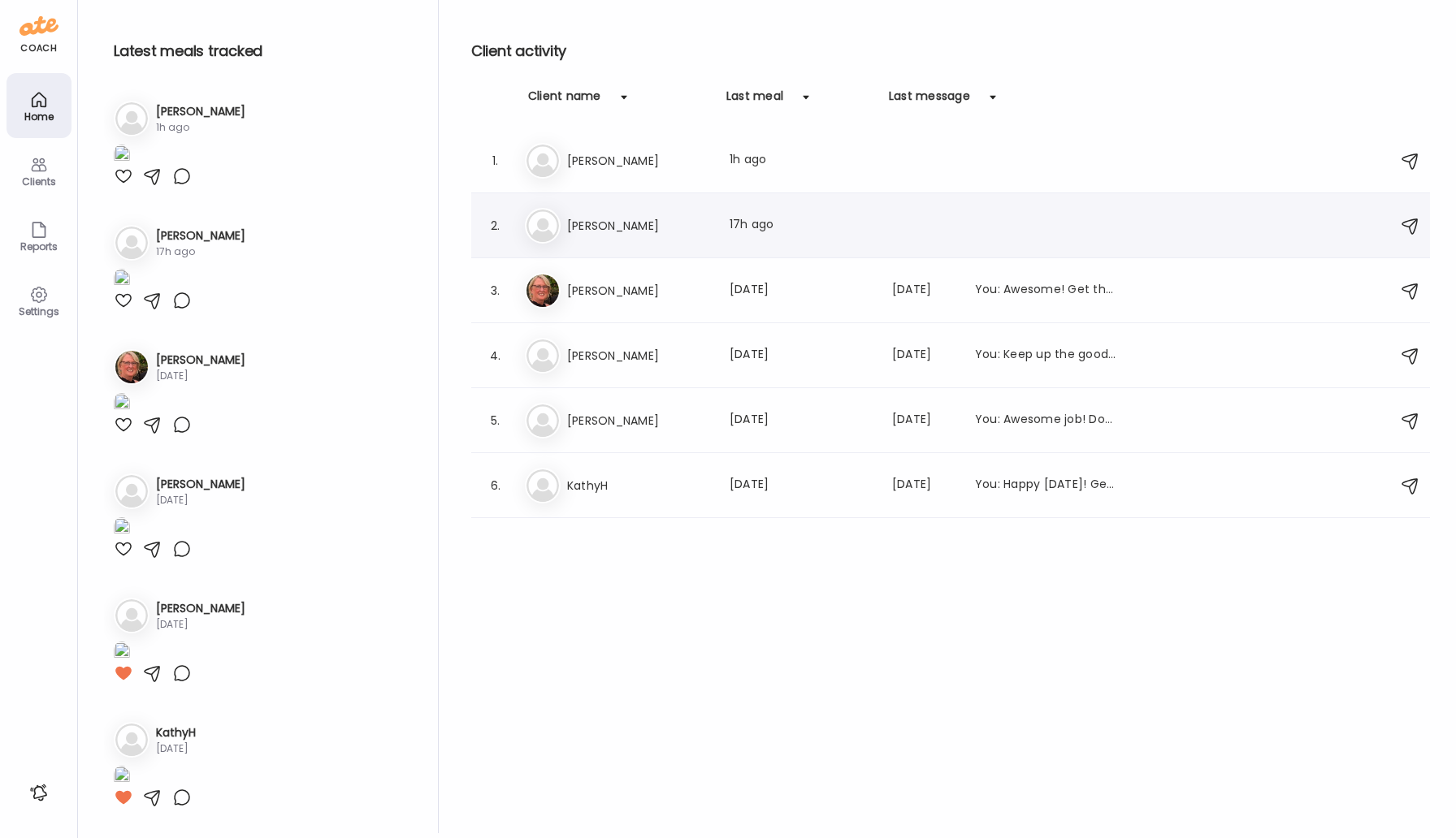
click at [797, 232] on div "Last meal: 17h ago" at bounding box center [801, 225] width 143 height 19
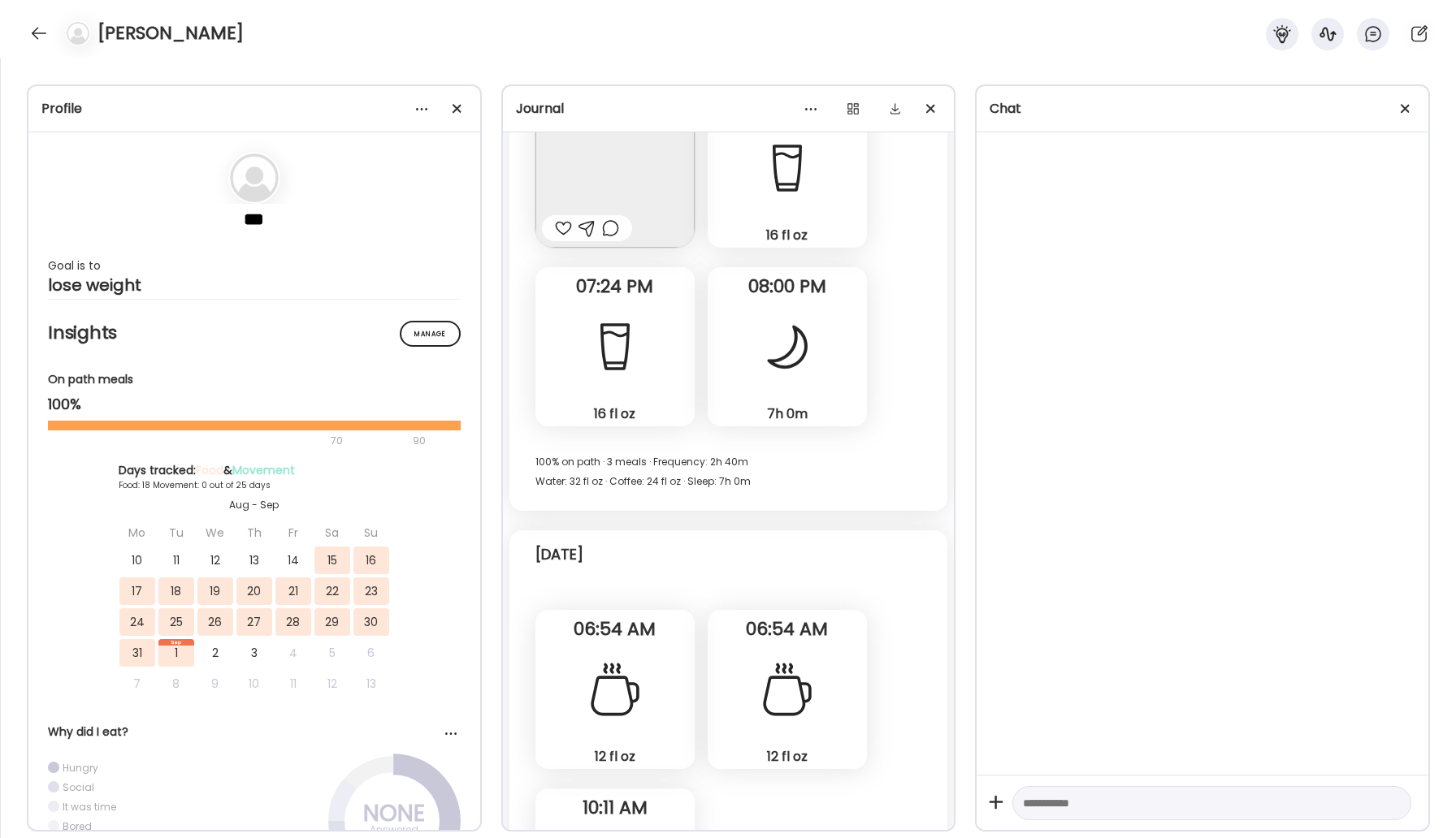
scroll to position [14853, 0]
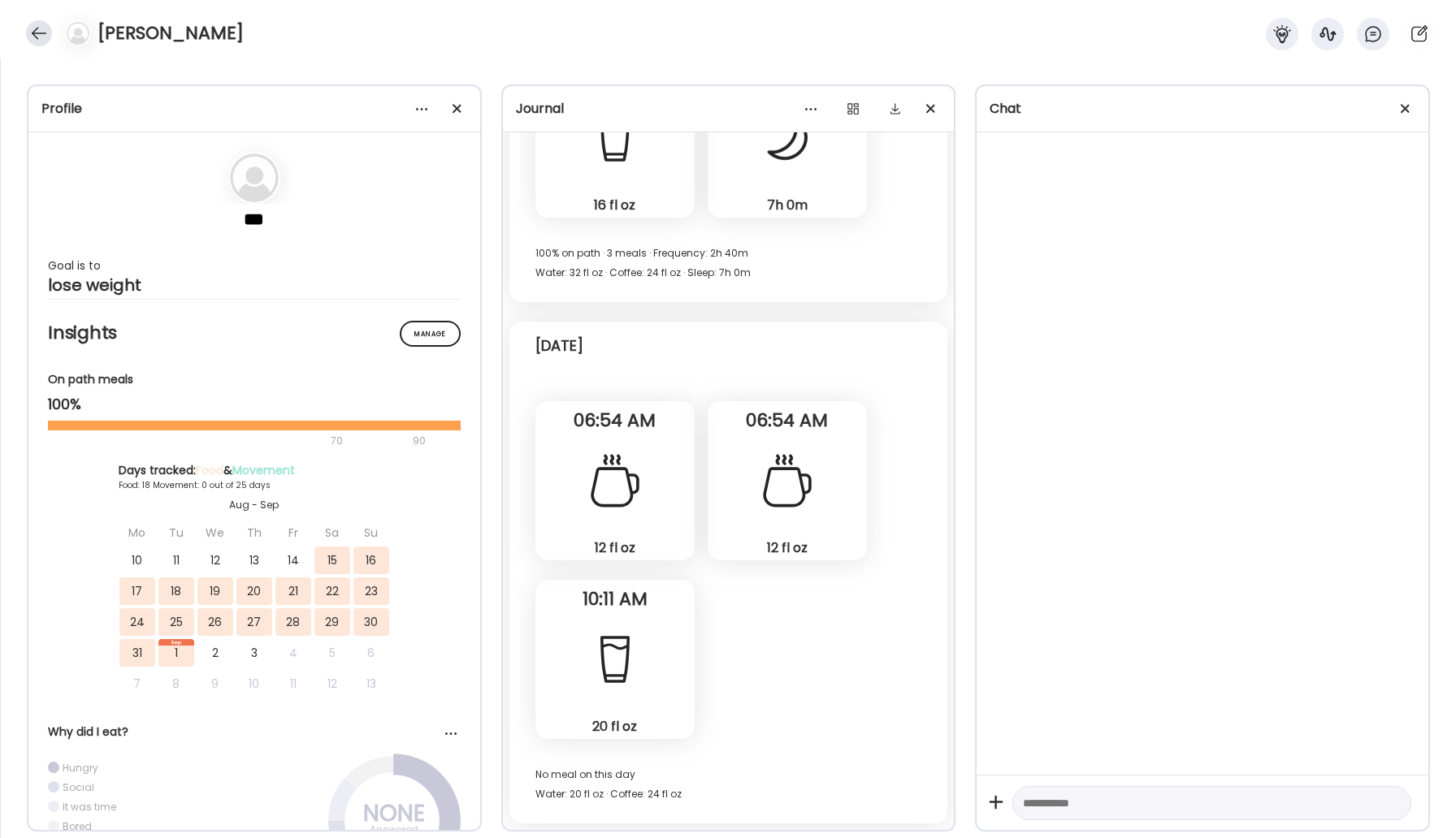
click at [38, 34] on div at bounding box center [38, 33] width 26 height 26
